Goal: Task Accomplishment & Management: Manage account settings

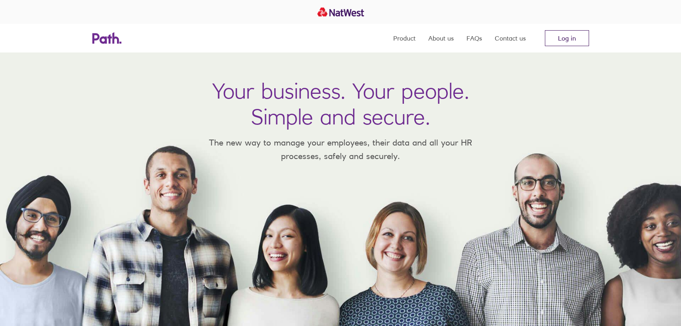
click at [567, 39] on link "Log in" at bounding box center [567, 38] width 44 height 16
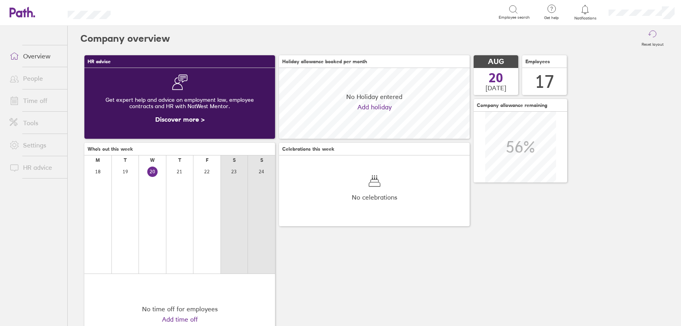
scroll to position [71, 191]
click at [34, 103] on link "Time off" at bounding box center [35, 101] width 64 height 16
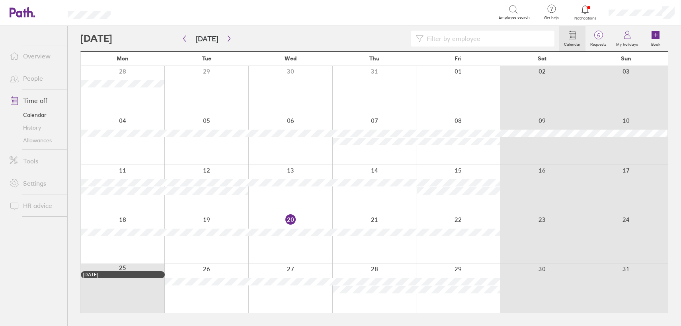
click at [454, 301] on div at bounding box center [458, 288] width 84 height 49
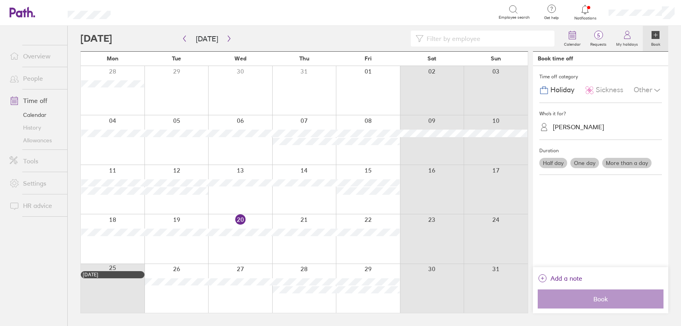
click at [582, 162] on label "One day" at bounding box center [584, 163] width 29 height 10
click at [0, 0] on input "One day" at bounding box center [0, 0] width 0 height 0
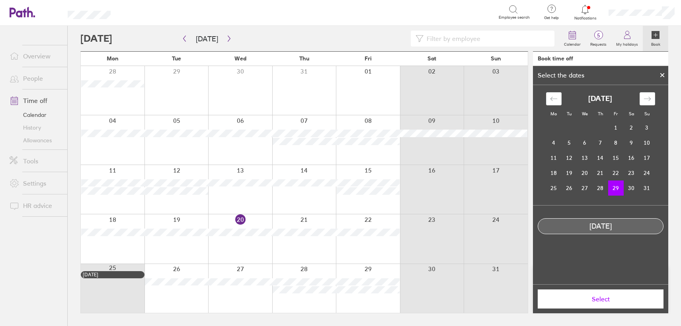
click at [601, 300] on span "Select" at bounding box center [600, 299] width 115 height 7
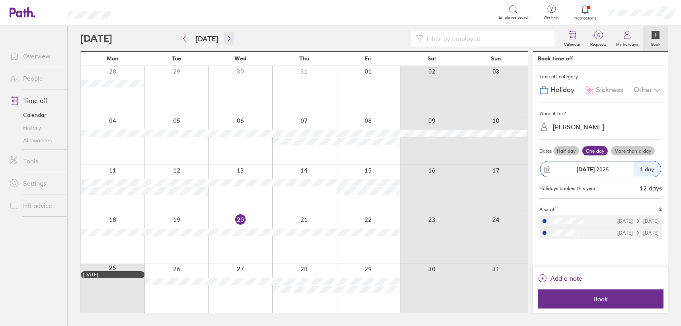
click at [228, 40] on icon "button" at bounding box center [229, 38] width 6 height 6
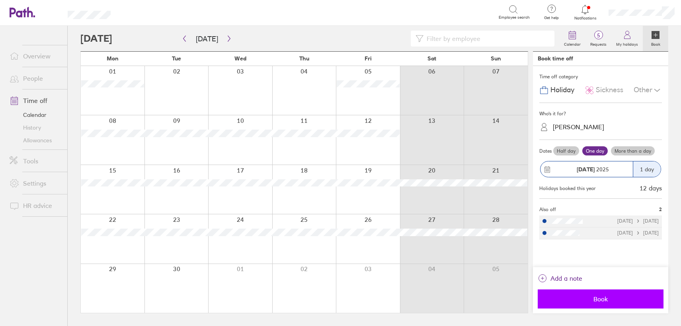
click at [600, 297] on span "Book" at bounding box center [600, 299] width 115 height 7
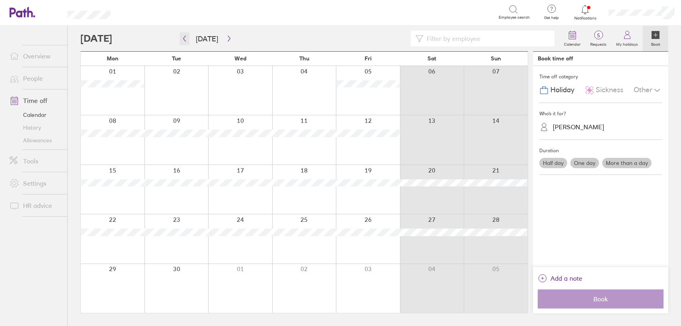
click at [185, 41] on icon "button" at bounding box center [184, 38] width 6 height 6
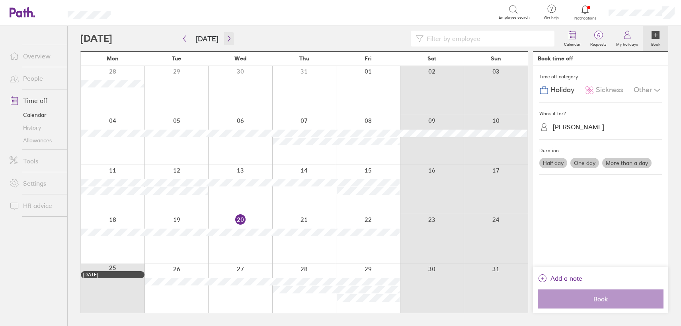
click at [228, 40] on icon "button" at bounding box center [229, 39] width 2 height 6
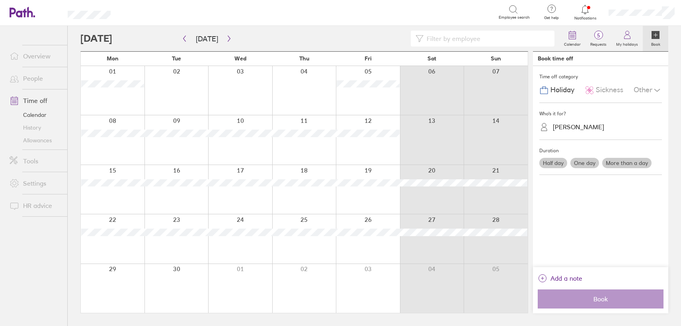
click at [184, 92] on div at bounding box center [176, 90] width 64 height 49
click at [122, 101] on div at bounding box center [113, 90] width 64 height 49
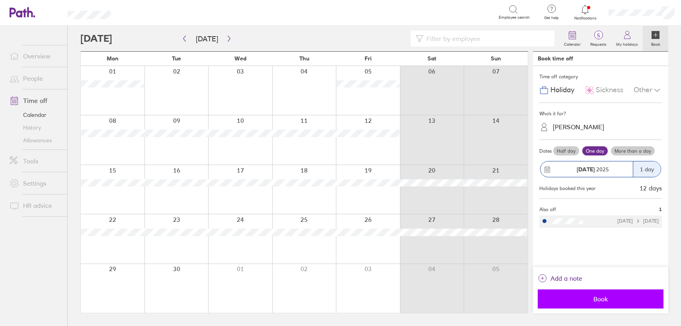
click at [603, 299] on span "Book" at bounding box center [600, 299] width 115 height 7
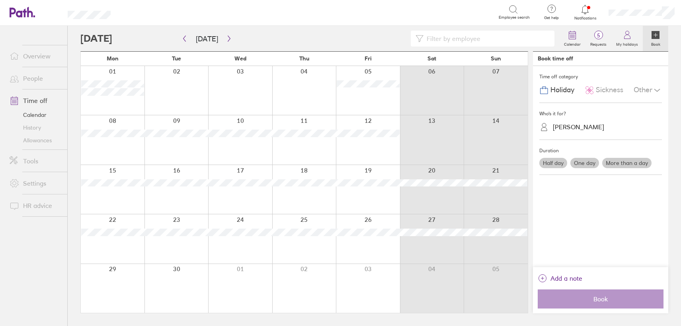
click at [35, 141] on link "Allowances" at bounding box center [35, 140] width 64 height 13
